Goal: Task Accomplishment & Management: Manage account settings

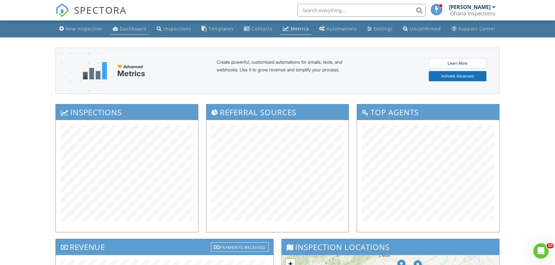
click at [131, 28] on div "Dashboard" at bounding box center [133, 29] width 27 height 6
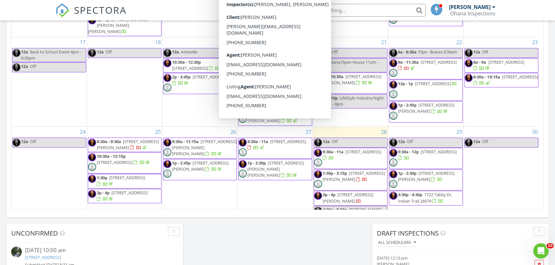
scroll to position [204, 0]
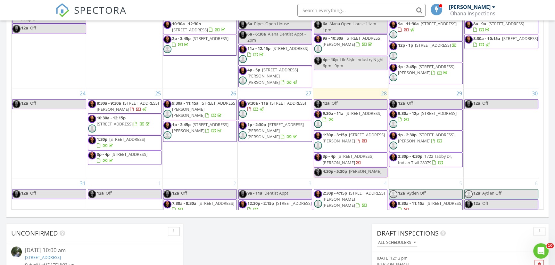
click at [378, 154] on span "3p - 4p 2686 Woodcrest Dr SW, Concord 28027" at bounding box center [350, 160] width 73 height 13
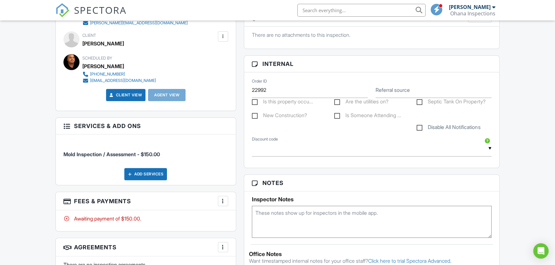
click at [221, 203] on div at bounding box center [223, 201] width 6 height 6
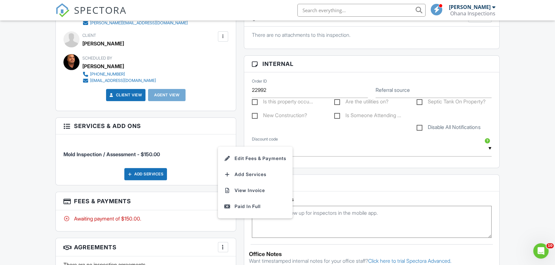
click at [26, 192] on div "New Inspection Dashboard Inspections Templates Contacts Metrics Automations Set…" at bounding box center [277, 167] width 555 height 818
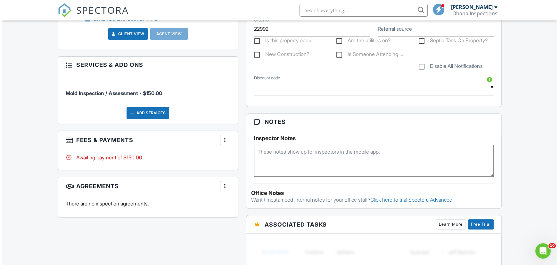
scroll to position [349, 0]
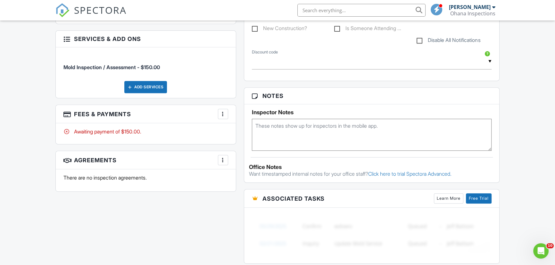
click at [221, 162] on div at bounding box center [223, 160] width 6 height 6
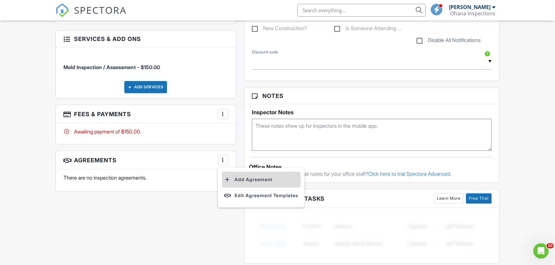
click at [256, 173] on li "Add Agreement" at bounding box center [261, 180] width 79 height 16
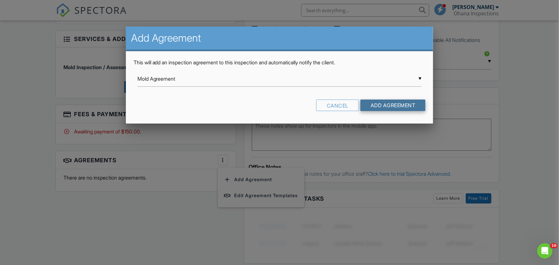
click at [384, 103] on input "Add Agreement" at bounding box center [393, 106] width 65 height 12
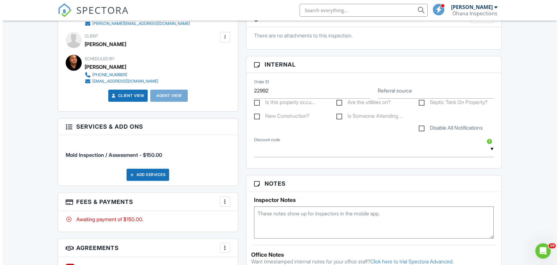
scroll to position [262, 0]
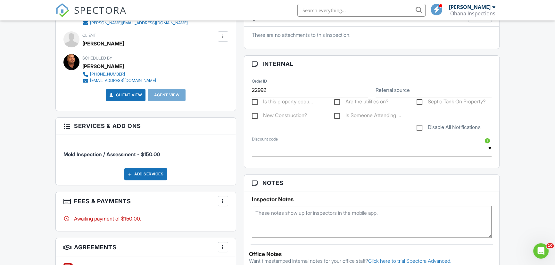
click at [223, 201] on div at bounding box center [223, 201] width 6 height 6
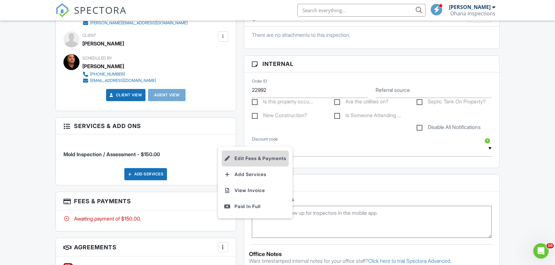
click at [235, 157] on li "Edit Fees & Payments" at bounding box center [255, 159] width 67 height 16
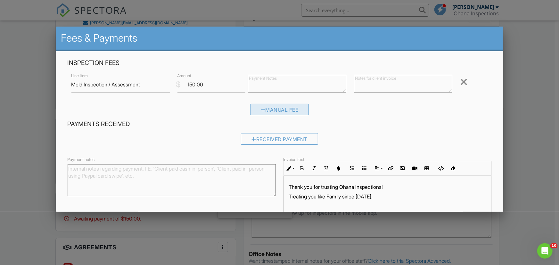
click at [284, 111] on div "Manual Fee" at bounding box center [279, 110] width 59 height 12
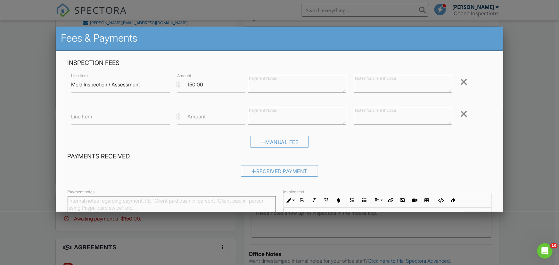
click at [93, 120] on label "Line Item" at bounding box center [81, 116] width 21 height 7
click at [93, 120] on input "Line Item" at bounding box center [120, 117] width 98 height 16
type input "Mold Samples"
type input "400"
click at [335, 158] on h4 "Payments Received" at bounding box center [280, 157] width 424 height 8
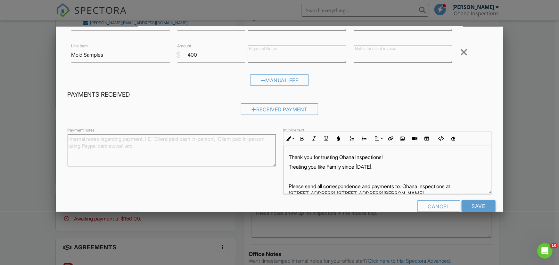
scroll to position [74, 0]
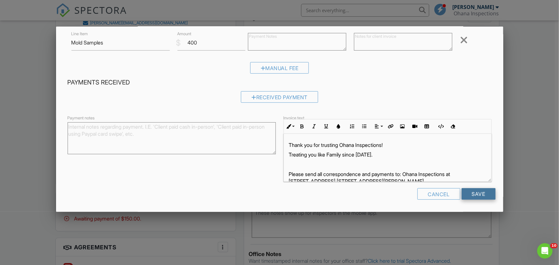
click at [474, 196] on input "Save" at bounding box center [479, 194] width 34 height 12
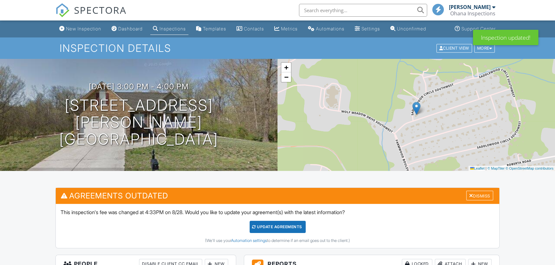
click at [263, 225] on div "Update Agreements" at bounding box center [278, 227] width 56 height 12
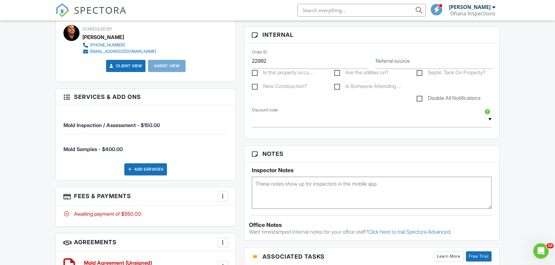
click at [224, 200] on div "More" at bounding box center [223, 196] width 10 height 10
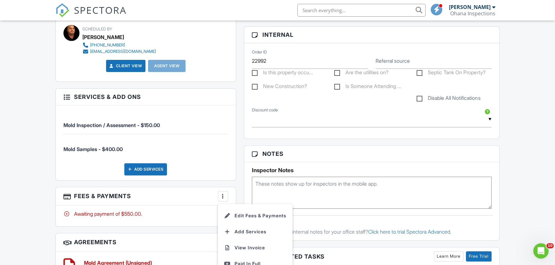
click at [252, 211] on li "Edit Fees & Payments" at bounding box center [255, 216] width 67 height 16
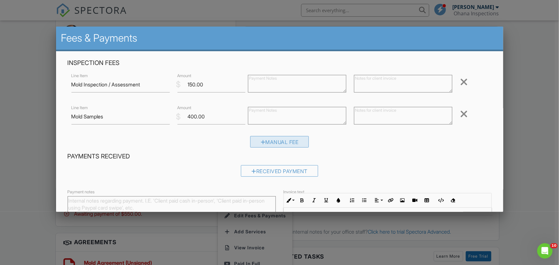
click at [282, 141] on div "Manual Fee" at bounding box center [279, 142] width 59 height 12
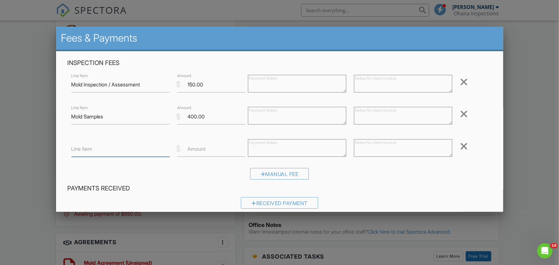
click at [122, 150] on input "Line Item" at bounding box center [120, 149] width 98 height 16
click at [462, 141] on div at bounding box center [464, 146] width 8 height 10
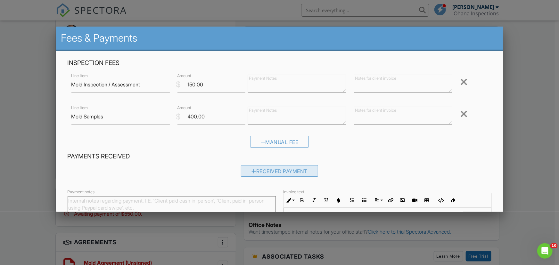
click at [261, 172] on div "Received Payment" at bounding box center [279, 171] width 77 height 12
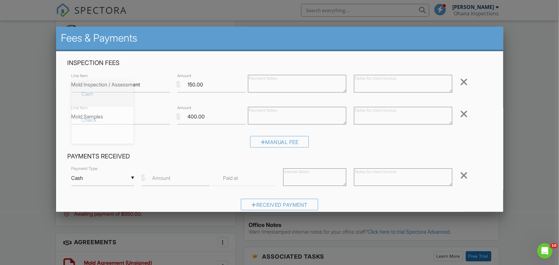
click at [99, 180] on input "Cash" at bounding box center [102, 179] width 63 height 16
click at [96, 121] on span "Check" at bounding box center [103, 120] width 52 height 16
type input "Check"
click at [365, 177] on textarea at bounding box center [403, 178] width 98 height 18
type textarea "#1701"
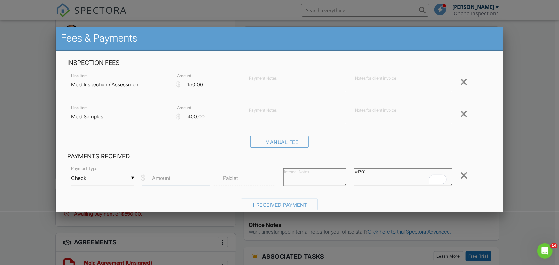
click at [197, 179] on input "Amount" at bounding box center [176, 179] width 68 height 16
type input "550"
click at [211, 202] on div "Received Payment" at bounding box center [280, 207] width 424 height 16
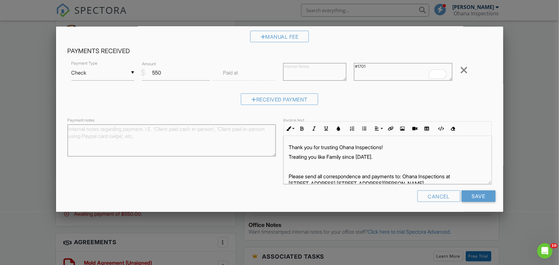
scroll to position [108, 0]
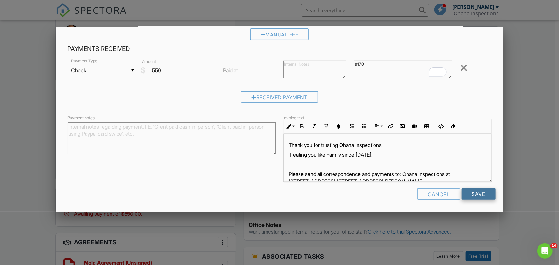
click at [472, 191] on input "Save" at bounding box center [479, 194] width 34 height 12
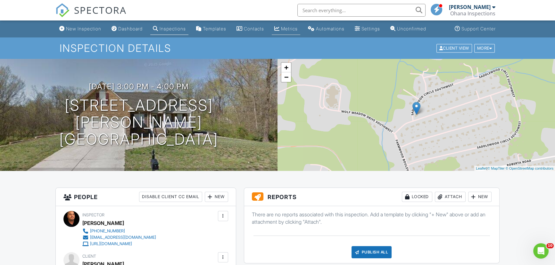
click at [291, 27] on div "Metrics" at bounding box center [289, 28] width 17 height 5
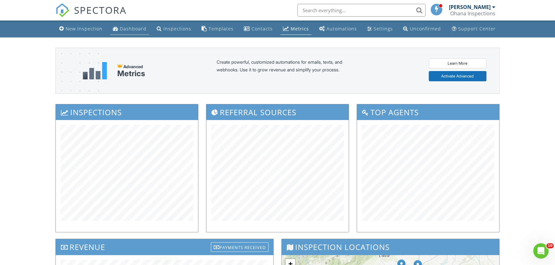
click at [139, 28] on div "Dashboard" at bounding box center [133, 29] width 27 height 6
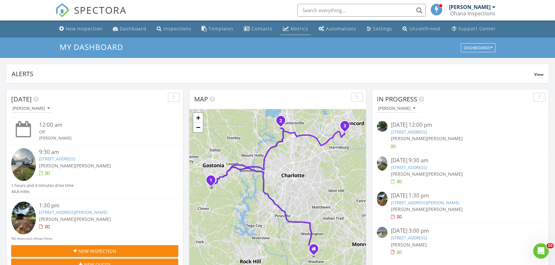
click at [292, 32] on div "Metrics" at bounding box center [300, 29] width 18 height 6
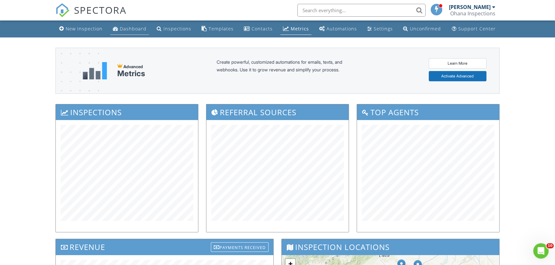
click at [138, 30] on div "Dashboard" at bounding box center [133, 29] width 27 height 6
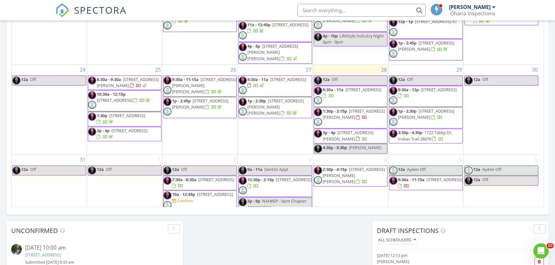
scroll to position [379, 0]
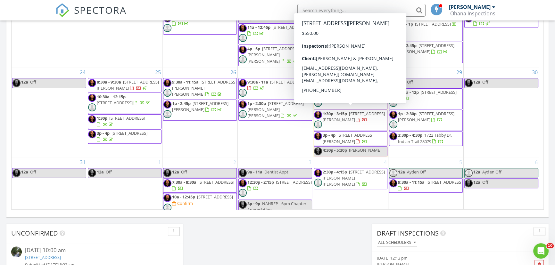
click at [340, 132] on span "[STREET_ADDRESS][PERSON_NAME]" at bounding box center [348, 138] width 51 height 12
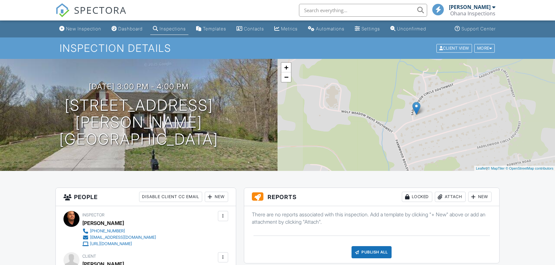
click at [131, 112] on h1 "[STREET_ADDRESS][PERSON_NAME] [GEOGRAPHIC_DATA], NC 28027" at bounding box center [138, 122] width 257 height 51
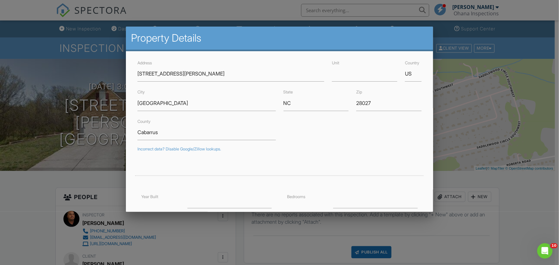
click at [457, 171] on div at bounding box center [279, 134] width 559 height 332
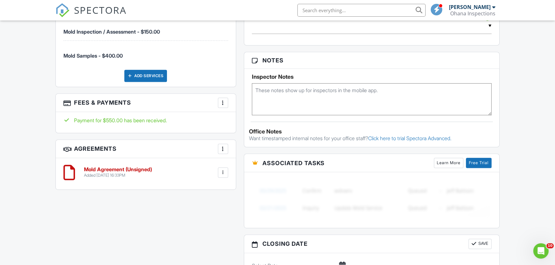
scroll to position [408, 0]
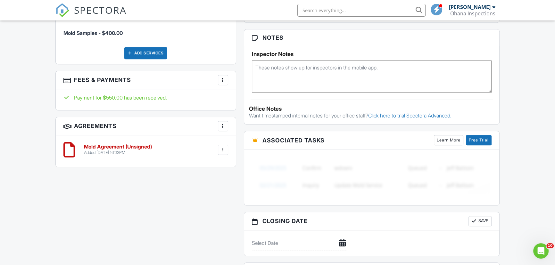
click at [298, 82] on textarea at bounding box center [372, 77] width 240 height 32
type textarea "COC Sent"
